Goal: Task Accomplishment & Management: Use online tool/utility

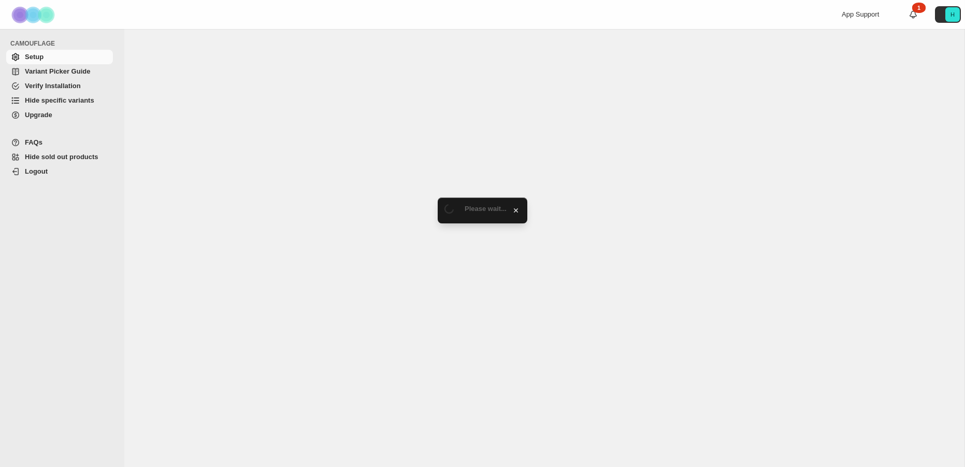
select select "******"
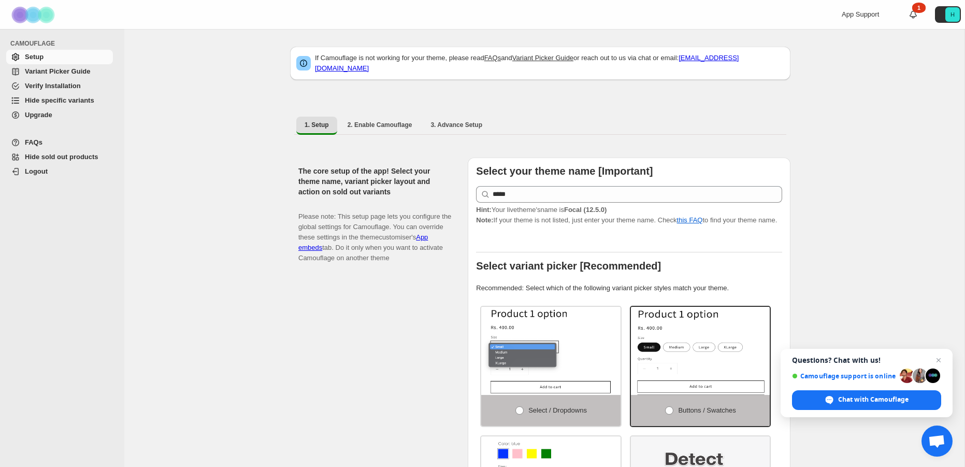
click at [53, 97] on span "Hide specific variants" at bounding box center [59, 100] width 69 height 8
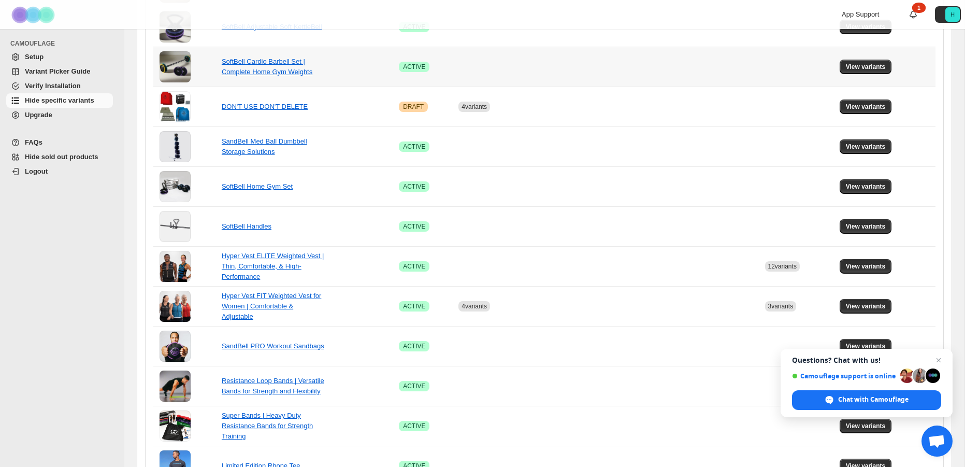
scroll to position [468, 0]
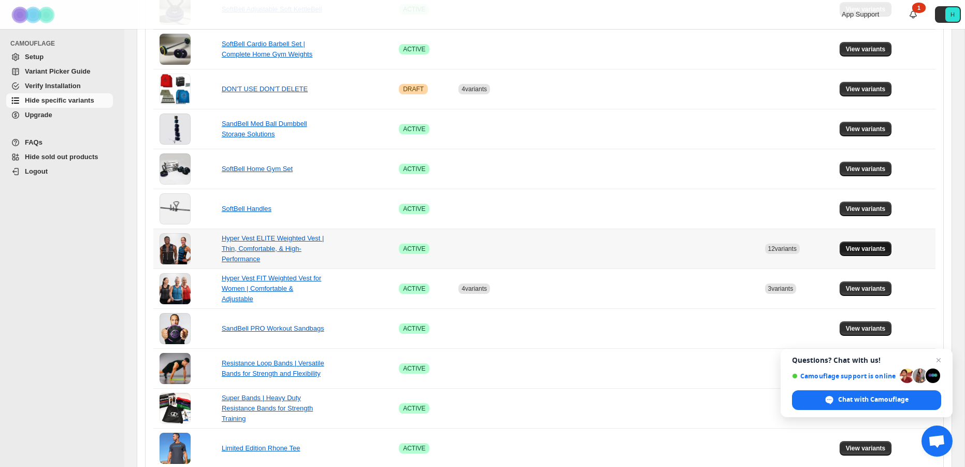
click at [866, 247] on span "View variants" at bounding box center [866, 249] width 40 height 8
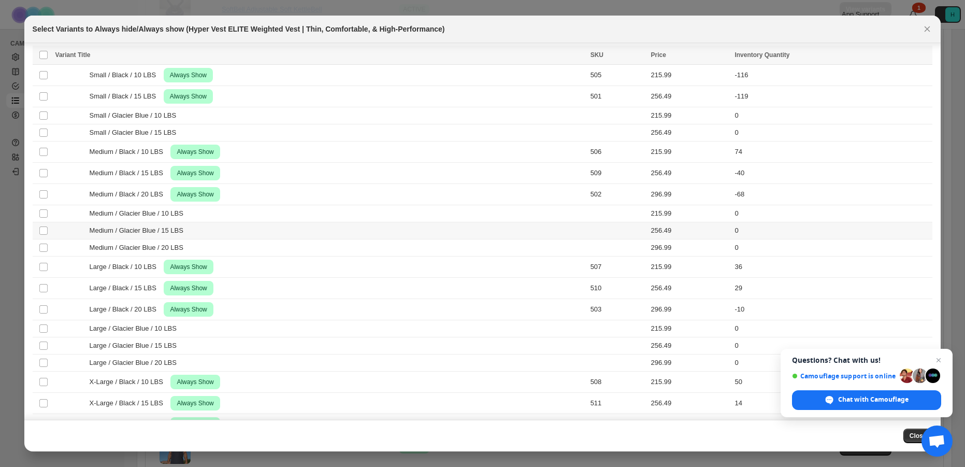
scroll to position [0, 0]
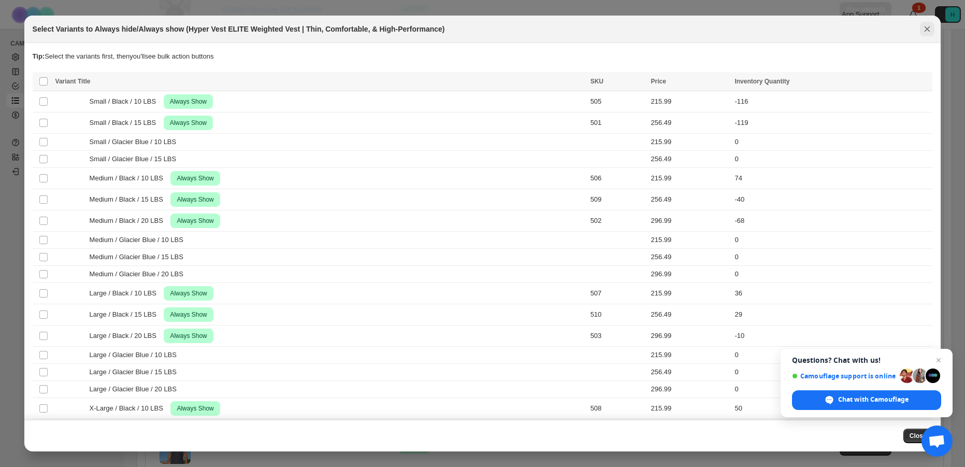
click at [927, 29] on icon "Close" at bounding box center [928, 29] width 6 height 6
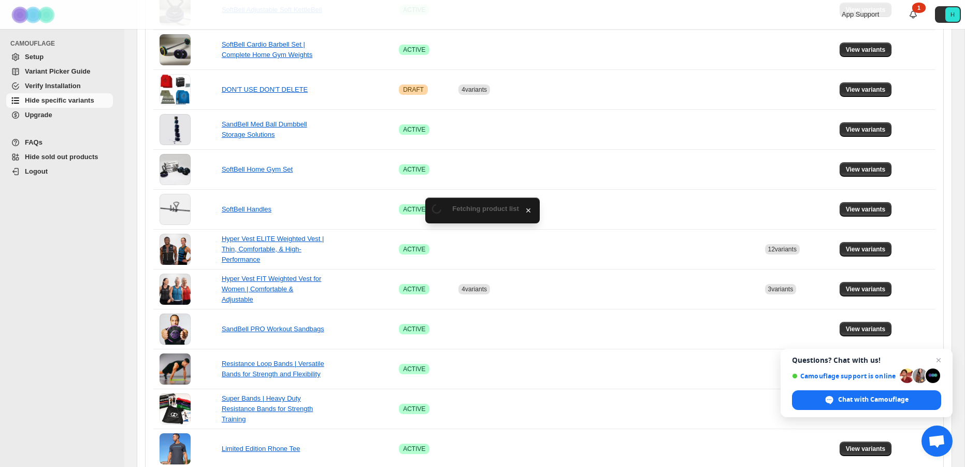
scroll to position [468, 0]
click at [39, 118] on span "Upgrade" at bounding box center [38, 115] width 27 height 8
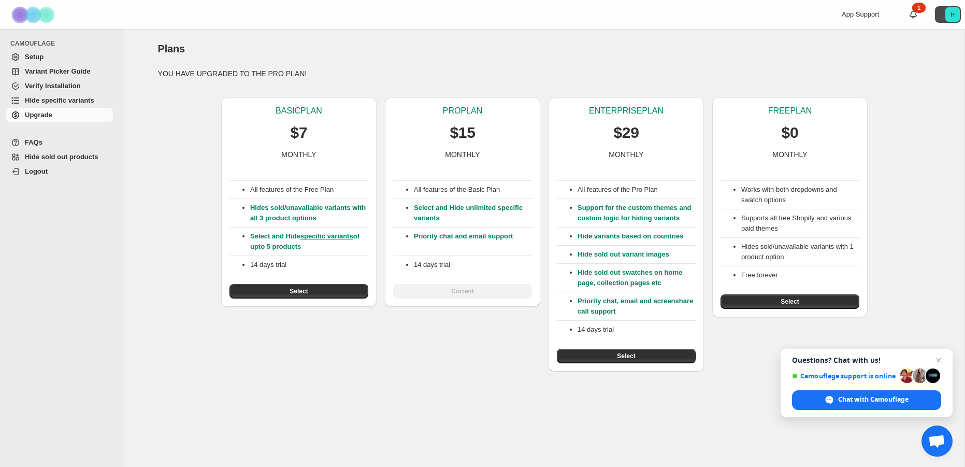
click at [952, 9] on icon "H" at bounding box center [953, 14] width 15 height 15
click at [42, 99] on span "Hide specific variants" at bounding box center [59, 100] width 69 height 8
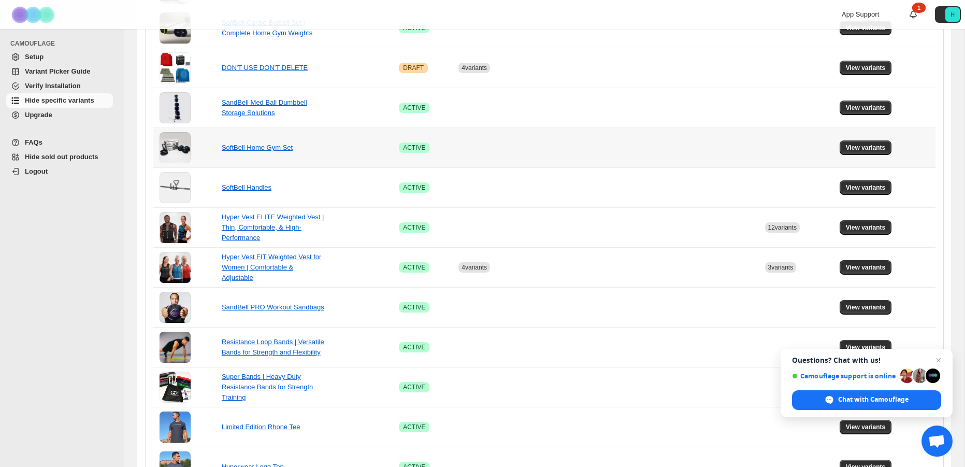
scroll to position [522, 0]
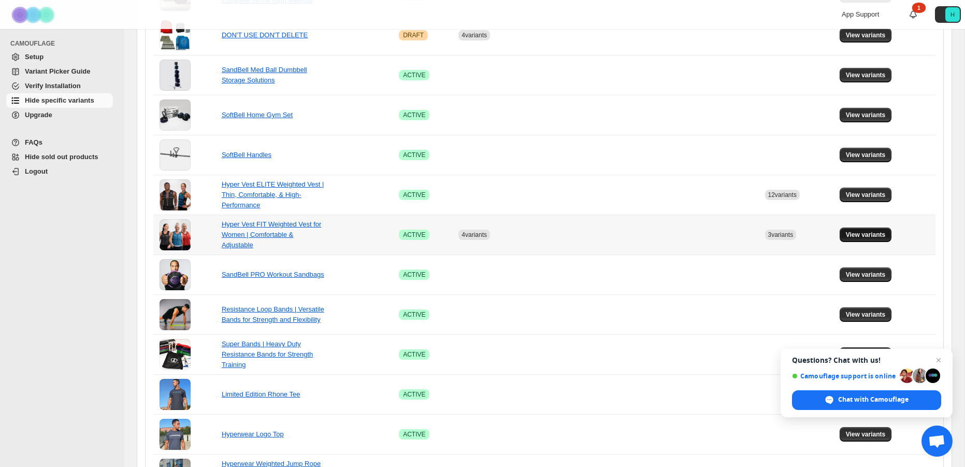
click at [861, 237] on span "View variants" at bounding box center [866, 235] width 40 height 8
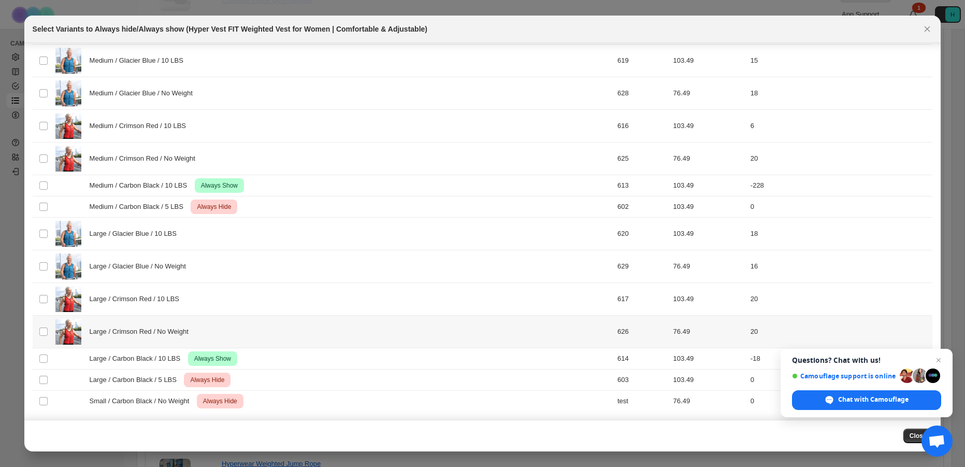
scroll to position [0, 0]
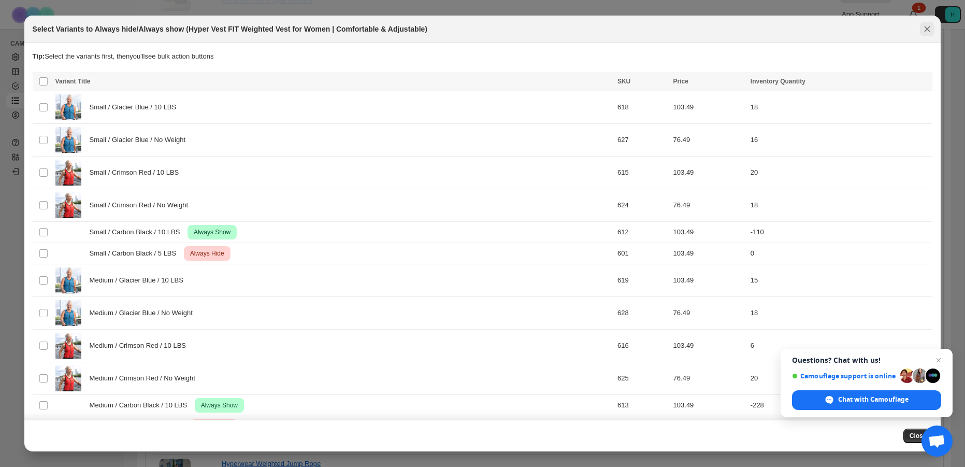
click at [928, 31] on icon "Close" at bounding box center [927, 29] width 10 height 10
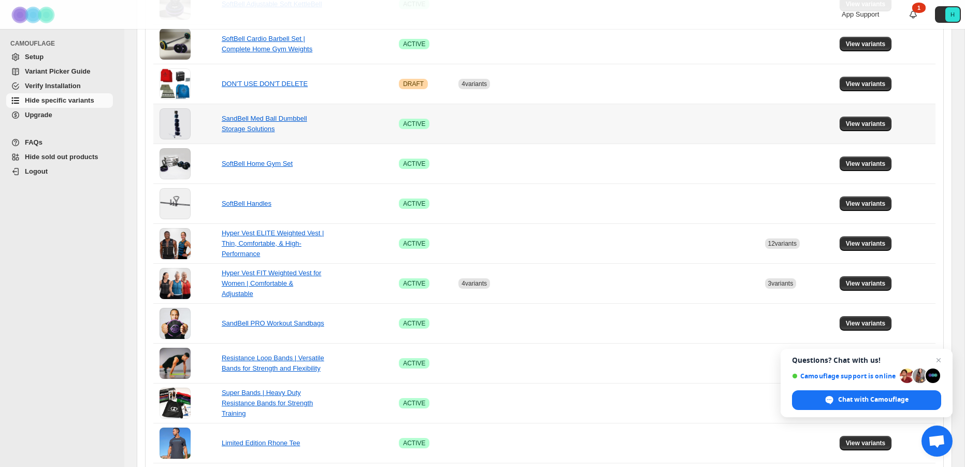
scroll to position [472, 0]
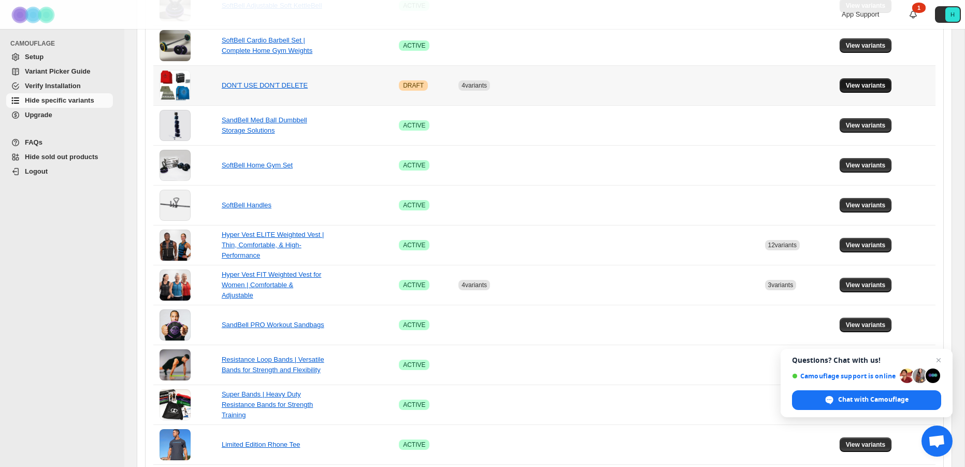
click at [866, 88] on span "View variants" at bounding box center [866, 85] width 40 height 8
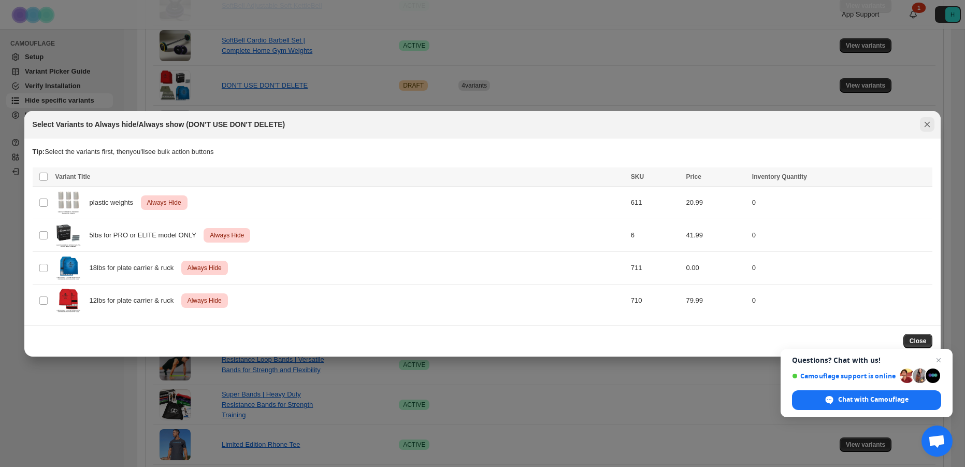
click at [928, 121] on icon "Close" at bounding box center [927, 124] width 10 height 10
